Goal: Task Accomplishment & Management: Use online tool/utility

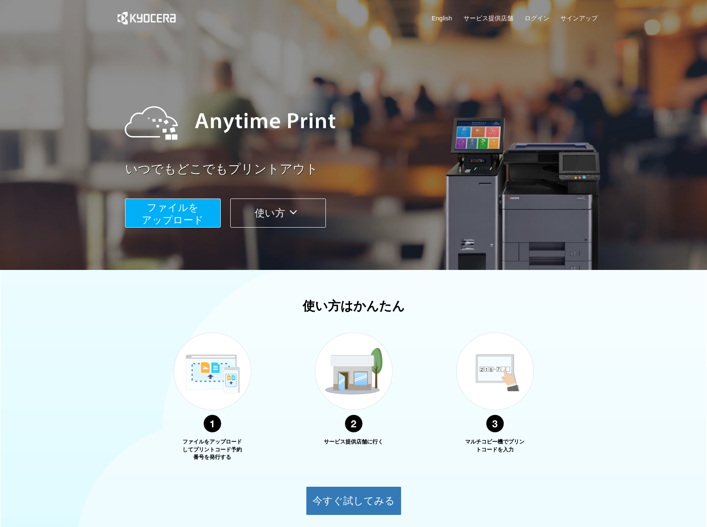
click at [186, 213] on span "ファイルを ​​アップロード" at bounding box center [173, 214] width 62 height 24
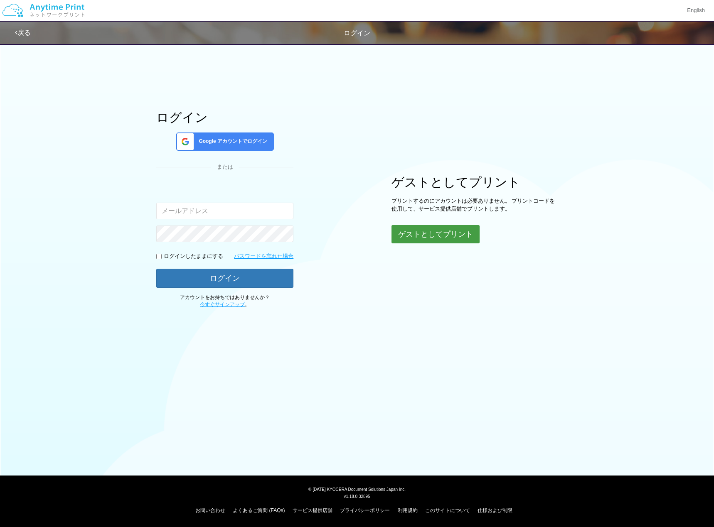
click at [413, 231] on button "ゲストとしてプリント" at bounding box center [435, 234] width 88 height 18
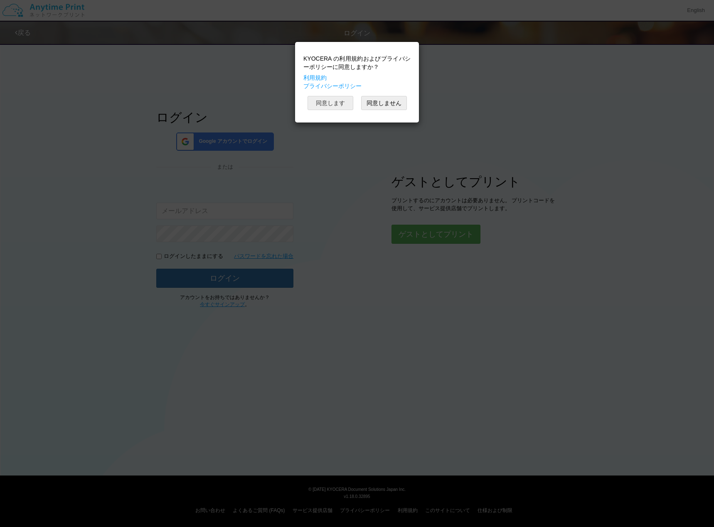
click at [337, 107] on button "同意します" at bounding box center [331, 103] width 46 height 14
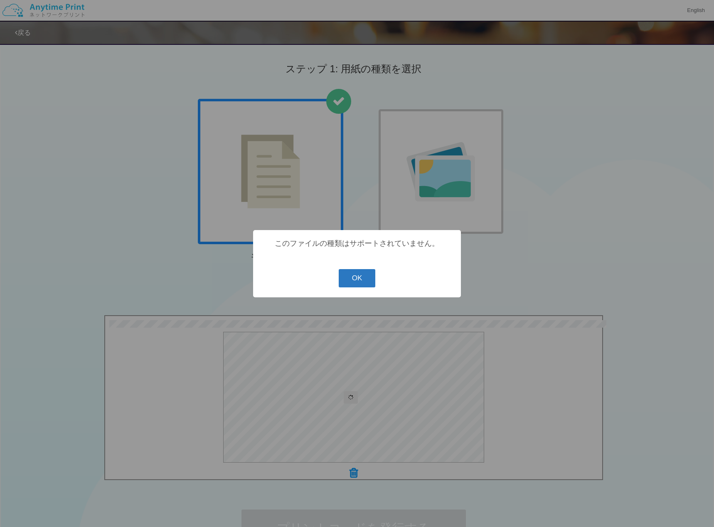
click at [354, 282] on button "OK" at bounding box center [357, 278] width 37 height 18
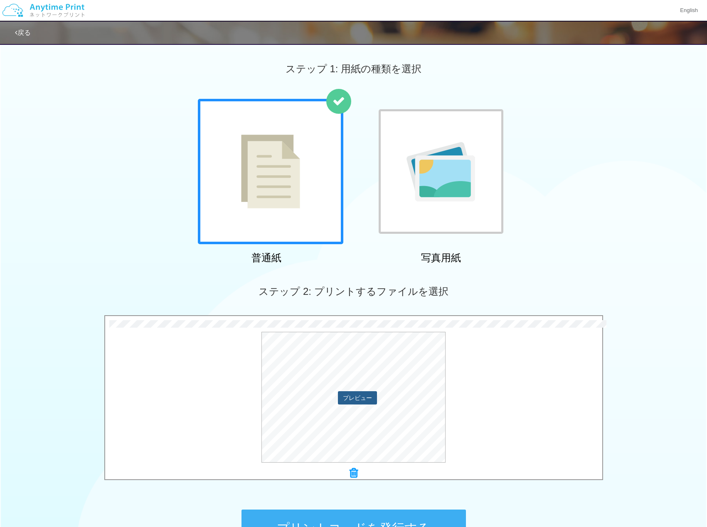
click at [362, 398] on button "プレビュー" at bounding box center [357, 397] width 39 height 13
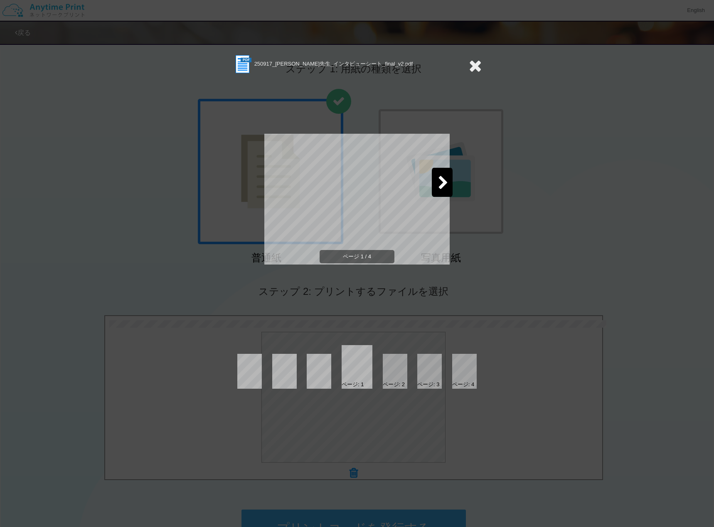
click at [473, 58] on icon at bounding box center [475, 65] width 13 height 17
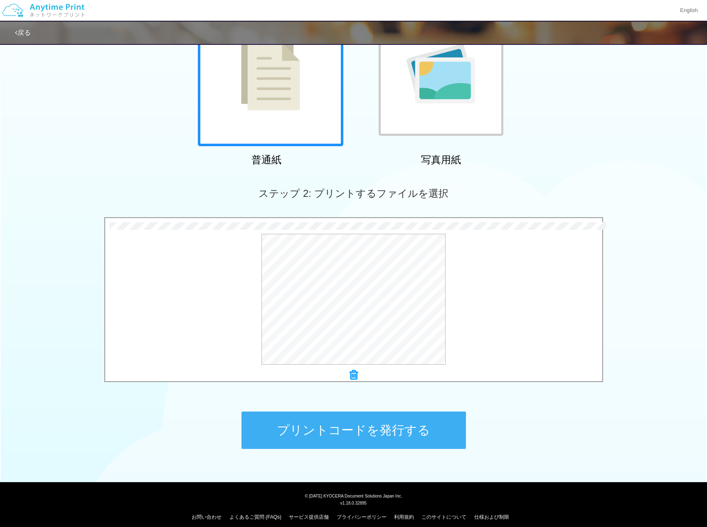
scroll to position [105, 0]
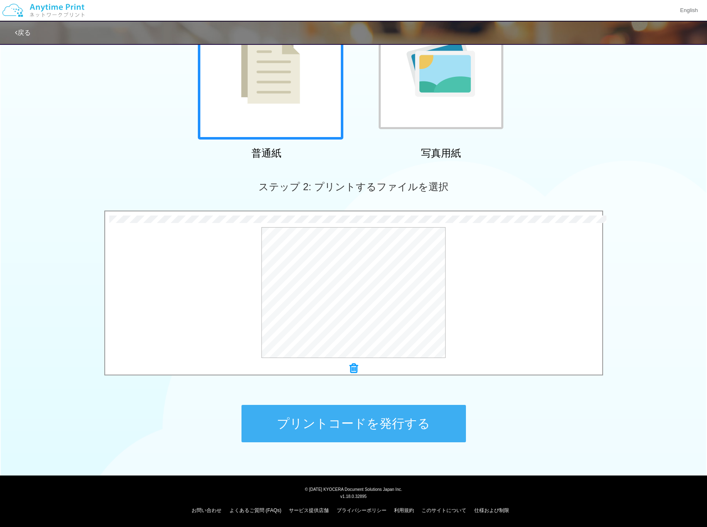
click at [384, 431] on button "プリントコードを発行する" at bounding box center [353, 423] width 224 height 37
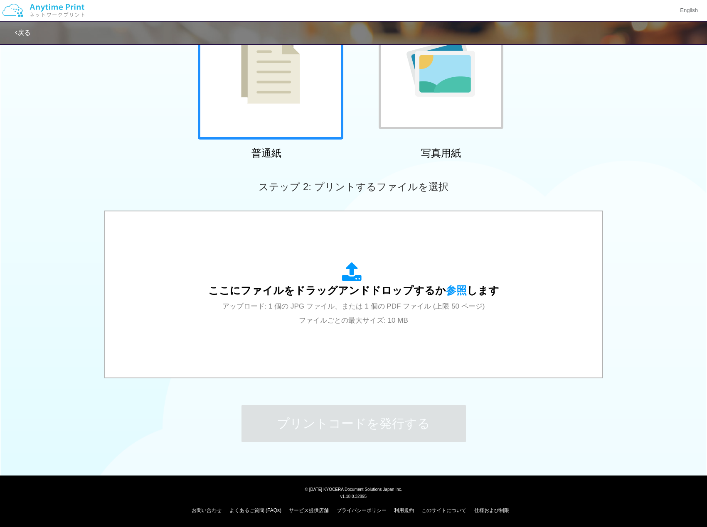
scroll to position [0, 0]
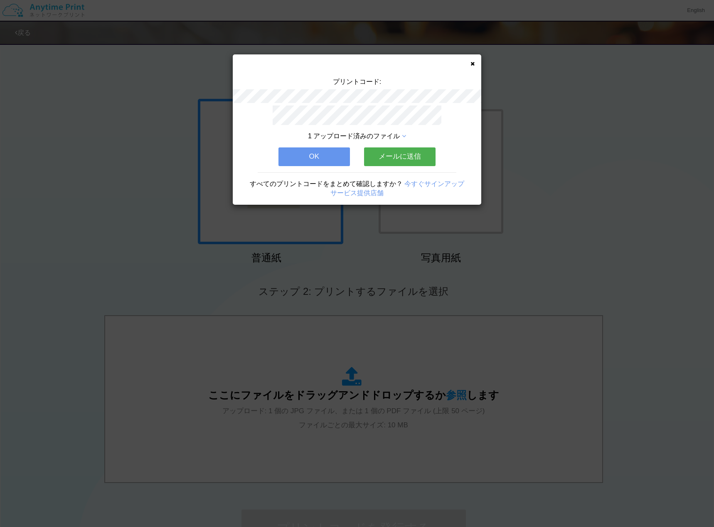
click at [426, 180] on link "今すぐサインアップ" at bounding box center [434, 183] width 60 height 7
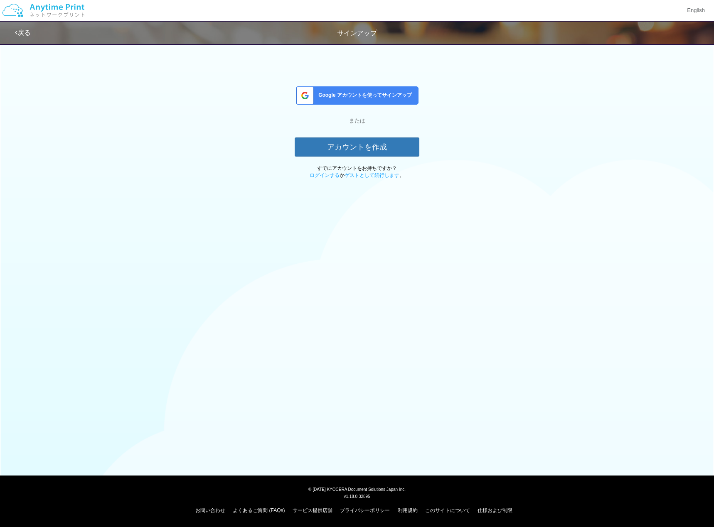
click at [368, 96] on span "Google アカウントを使ってサインアップ" at bounding box center [363, 95] width 97 height 7
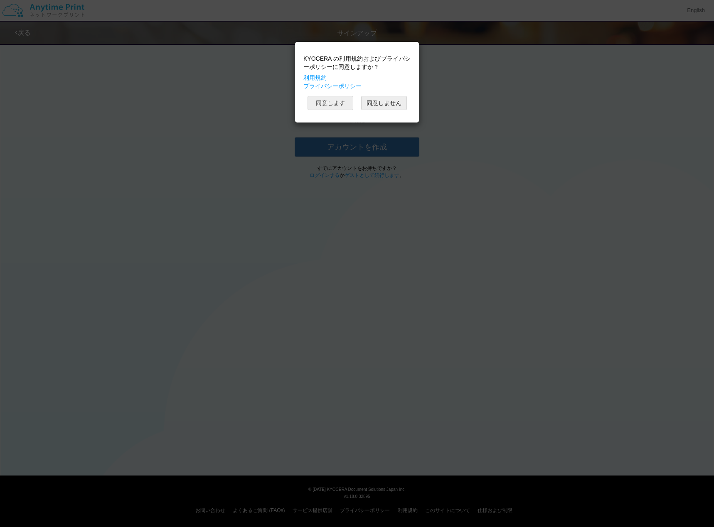
click at [339, 105] on button "同意します" at bounding box center [331, 103] width 46 height 14
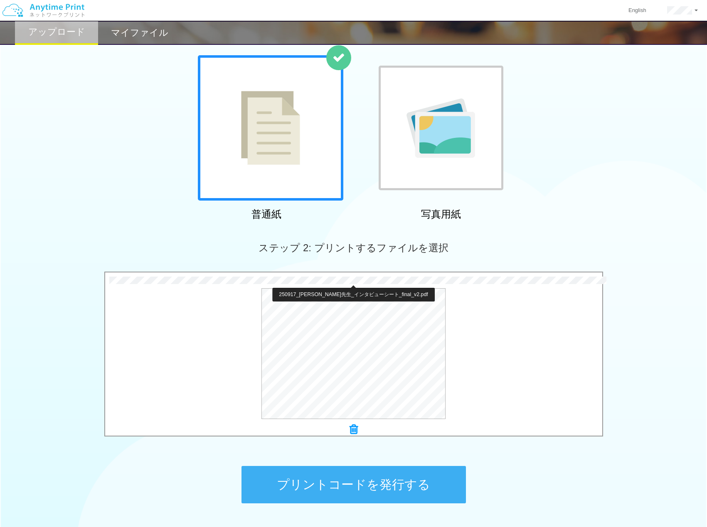
scroll to position [105, 0]
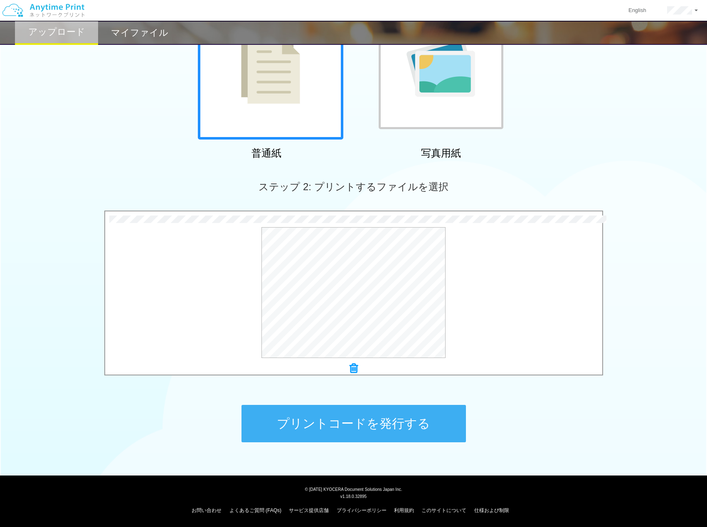
click at [429, 438] on button "プリントコードを発行する" at bounding box center [353, 423] width 224 height 37
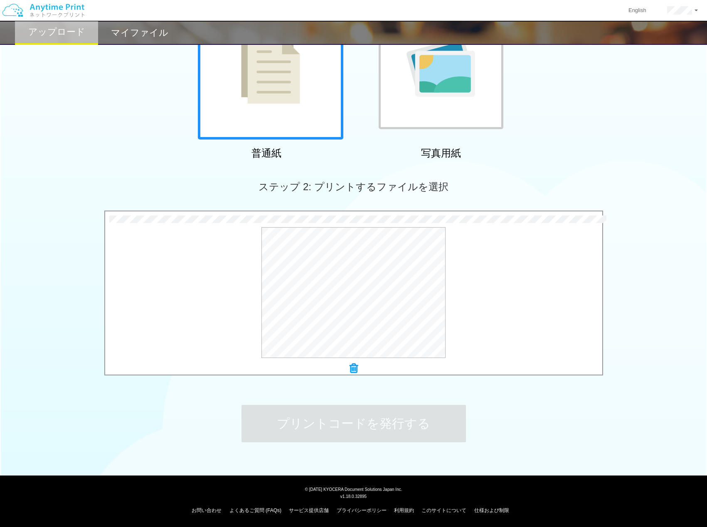
scroll to position [0, 0]
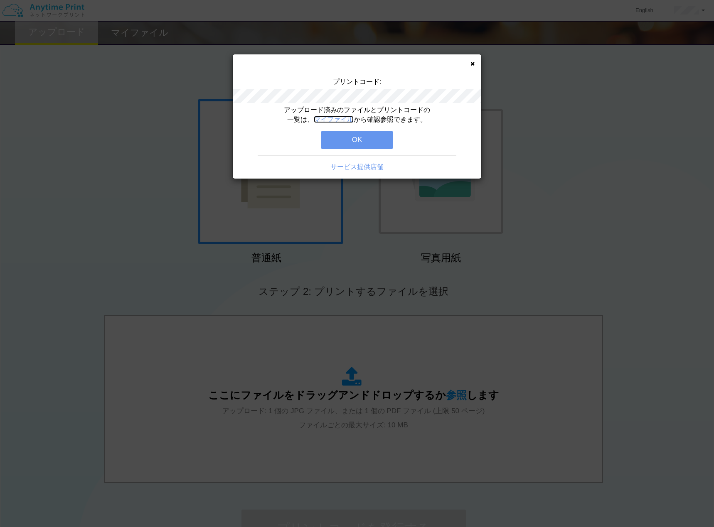
click at [339, 118] on link "マイファイル" at bounding box center [334, 119] width 40 height 7
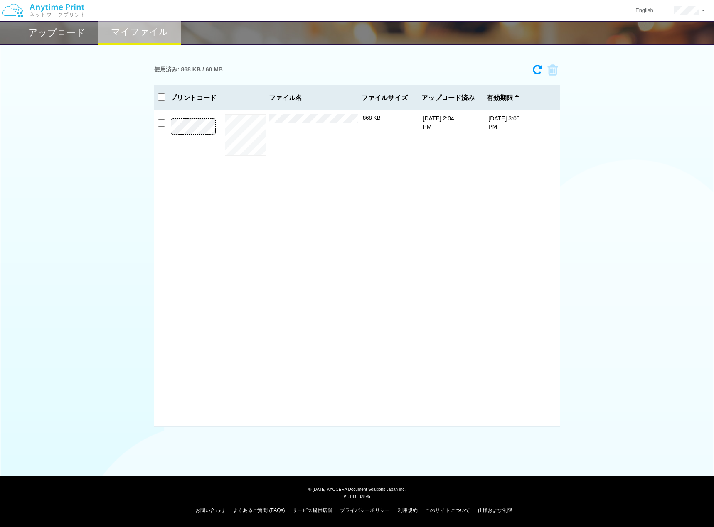
click at [65, 37] on h2 "アップロード" at bounding box center [56, 33] width 57 height 10
